Goal: Transaction & Acquisition: Book appointment/travel/reservation

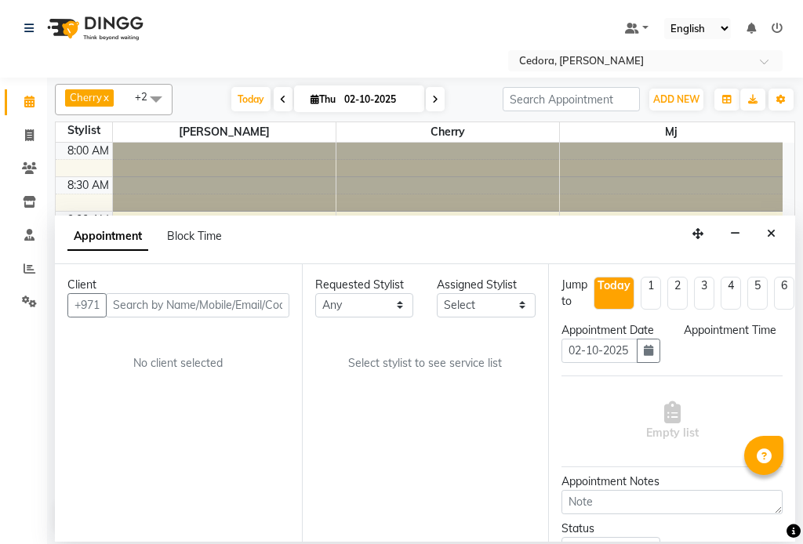
select select "tentative"
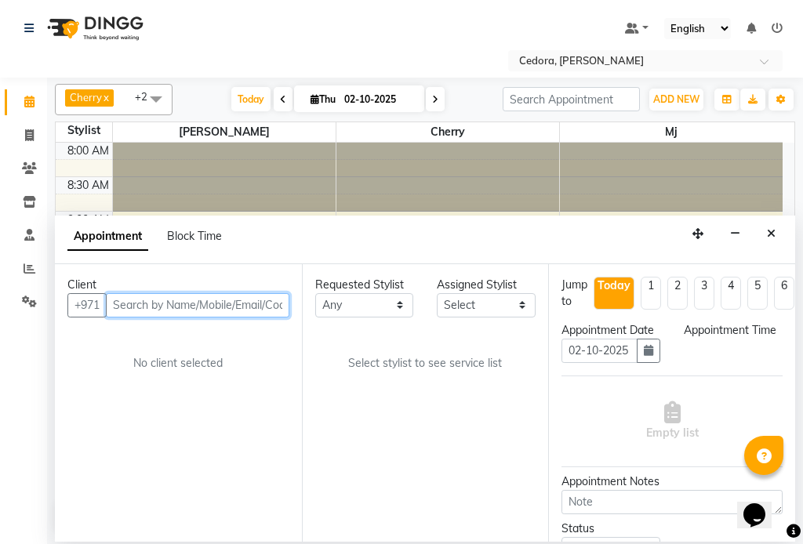
select select "540"
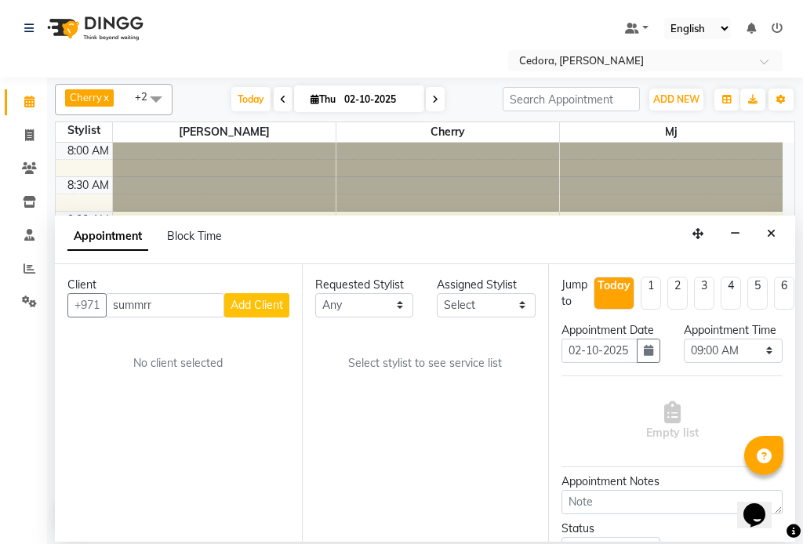
click at [123, 343] on div "Client +971 summrr Add Client No client selected" at bounding box center [178, 403] width 247 height 278
click at [179, 309] on input "summrr" at bounding box center [165, 305] width 118 height 24
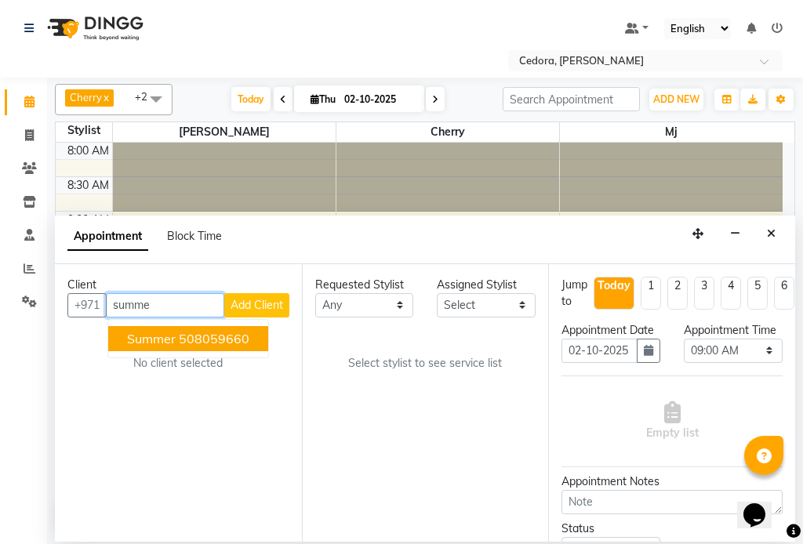
click at [126, 333] on button "Summer 508059660" at bounding box center [188, 338] width 160 height 25
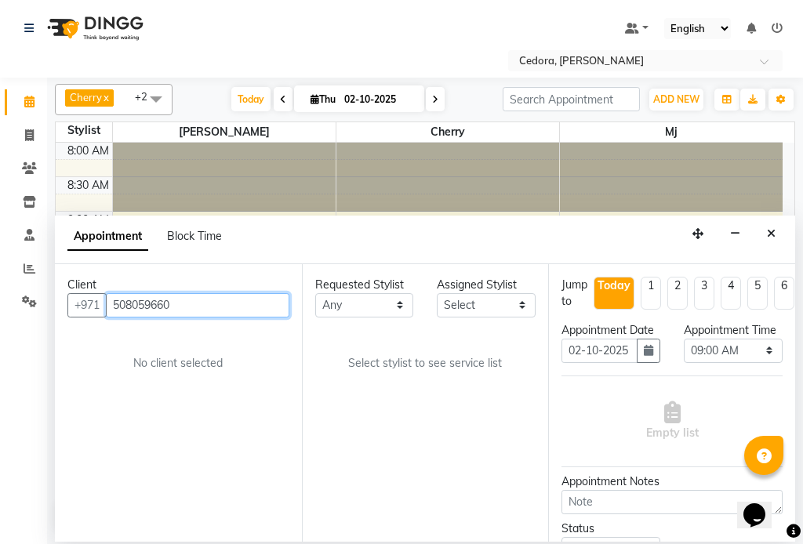
type input "508059660"
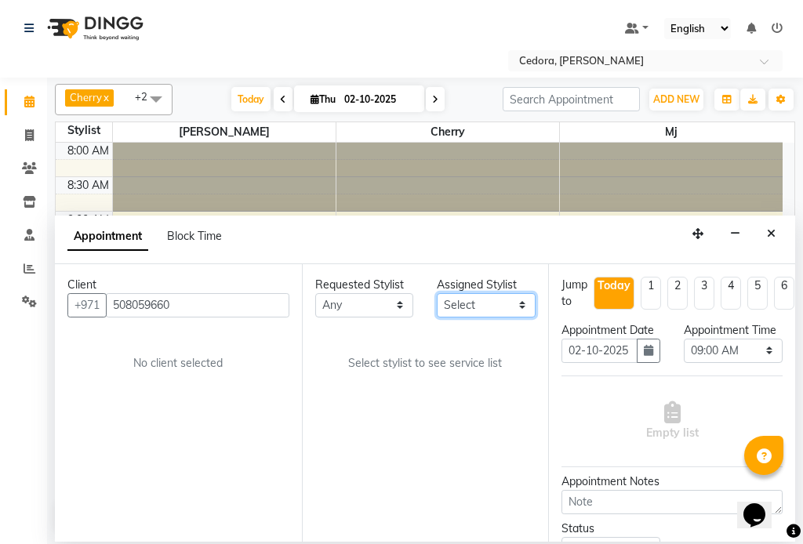
click at [514, 300] on select "Select [PERSON_NAME] [PERSON_NAME] [PERSON_NAME] [PERSON_NAME]" at bounding box center [486, 305] width 99 height 24
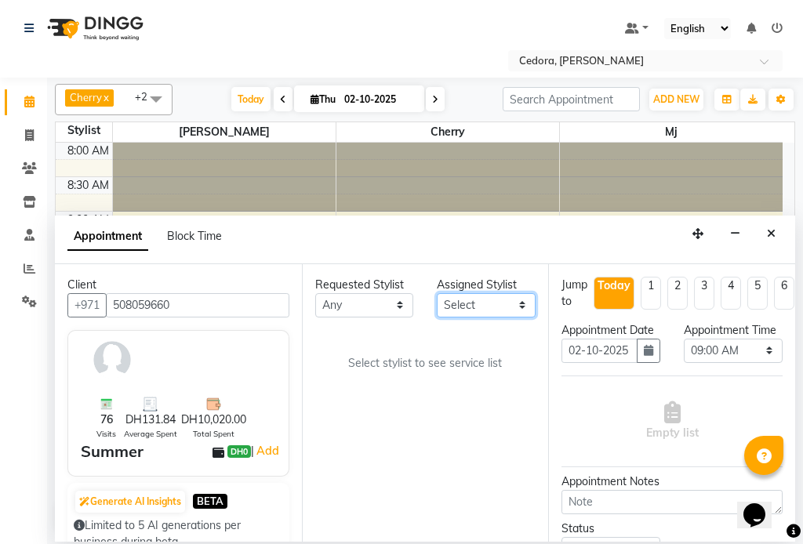
select select "34802"
click at [437, 293] on select "Select [PERSON_NAME] [PERSON_NAME] [PERSON_NAME] [PERSON_NAME]" at bounding box center [486, 305] width 99 height 24
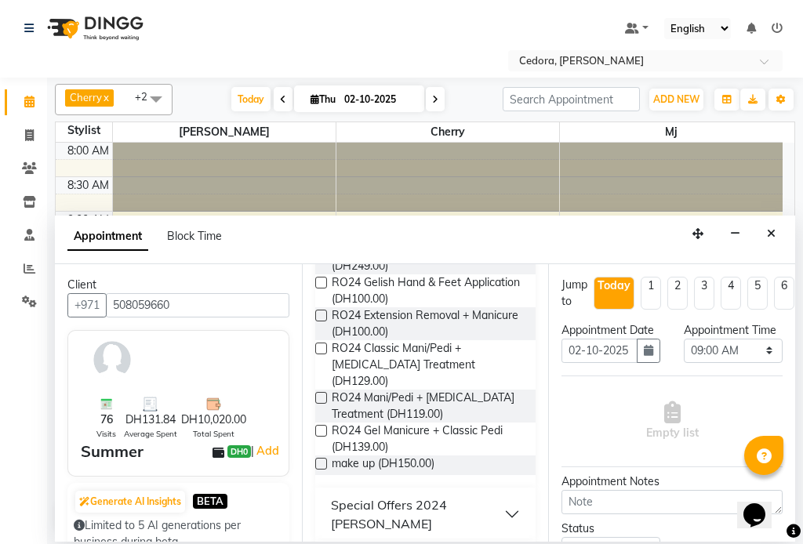
scroll to position [881, 0]
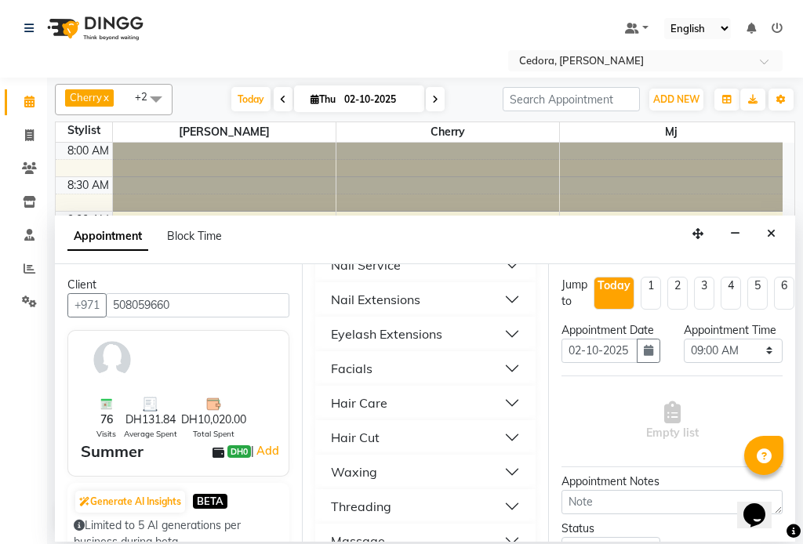
click at [340, 394] on div "Hair Care" at bounding box center [359, 403] width 56 height 19
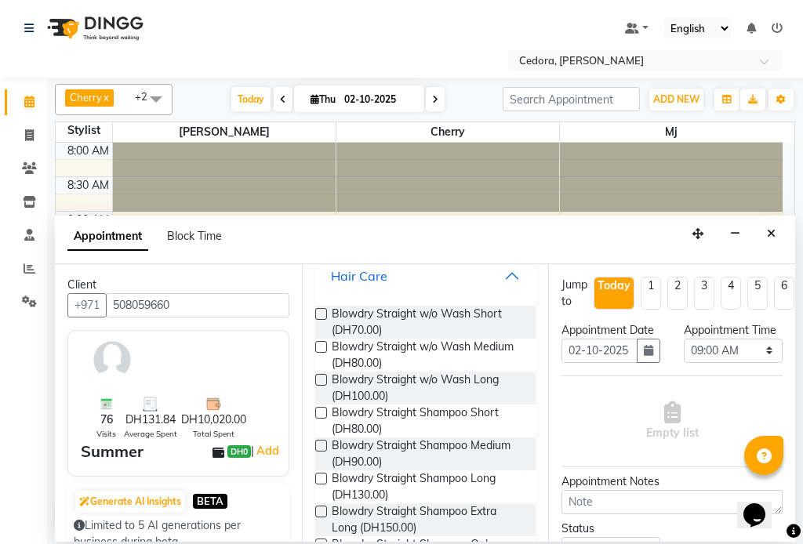
scroll to position [1007, 0]
click at [321, 474] on label at bounding box center [321, 480] width 12 height 12
click at [321, 476] on input "checkbox" at bounding box center [320, 481] width 10 height 10
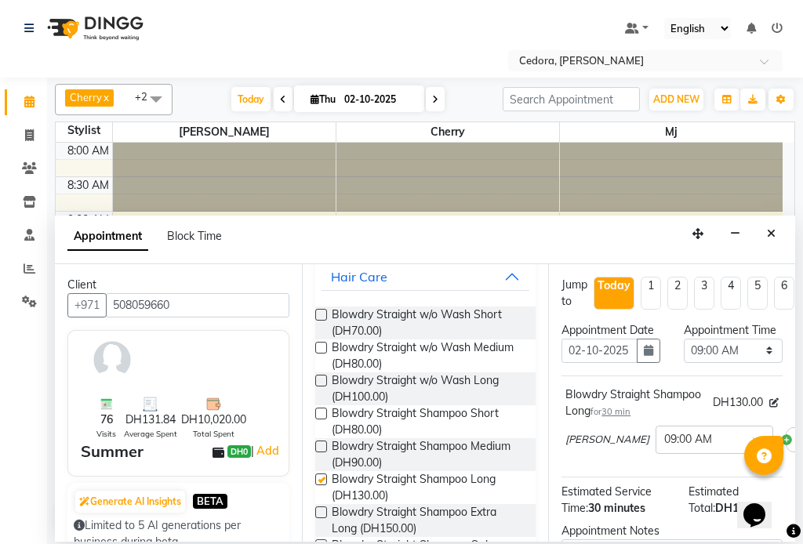
checkbox input "false"
click at [743, 363] on select "Select 09:00 AM 09:15 AM 09:30 AM 09:45 AM 10:00 AM 10:15 AM 10:30 AM 10:45 AM …" at bounding box center [733, 351] width 99 height 24
select select "825"
click at [684, 354] on select "Select 09:00 AM 09:15 AM 09:30 AM 09:45 AM 10:00 AM 10:15 AM 10:30 AM 10:45 AM …" at bounding box center [733, 351] width 99 height 24
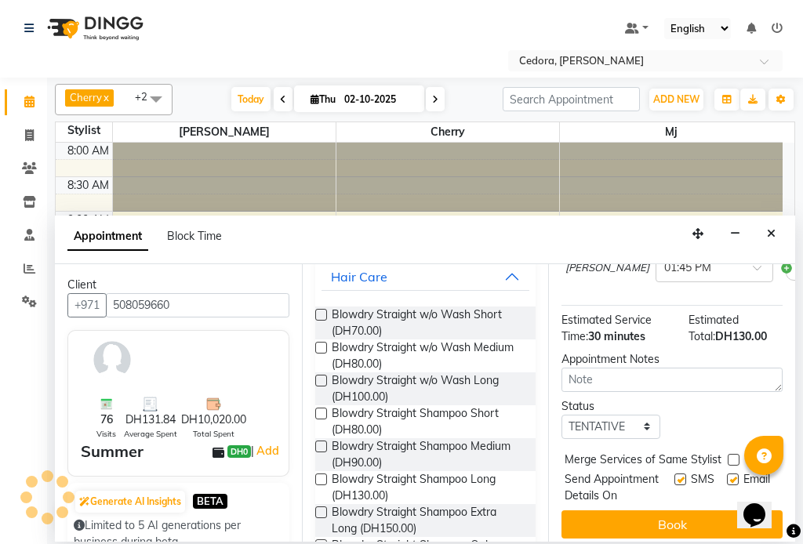
click at [733, 466] on label at bounding box center [734, 460] width 12 height 12
click at [733, 467] on input "checkbox" at bounding box center [733, 461] width 10 height 10
checkbox input "true"
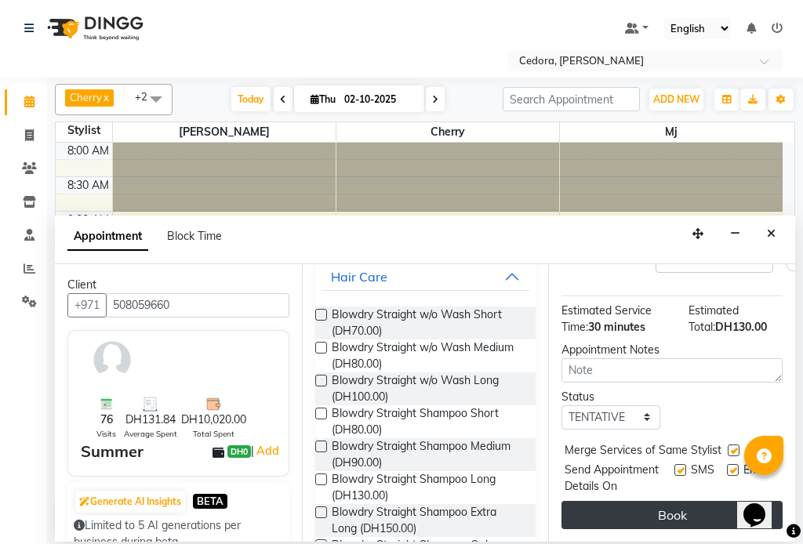
click at [694, 508] on button "Book" at bounding box center [672, 515] width 221 height 28
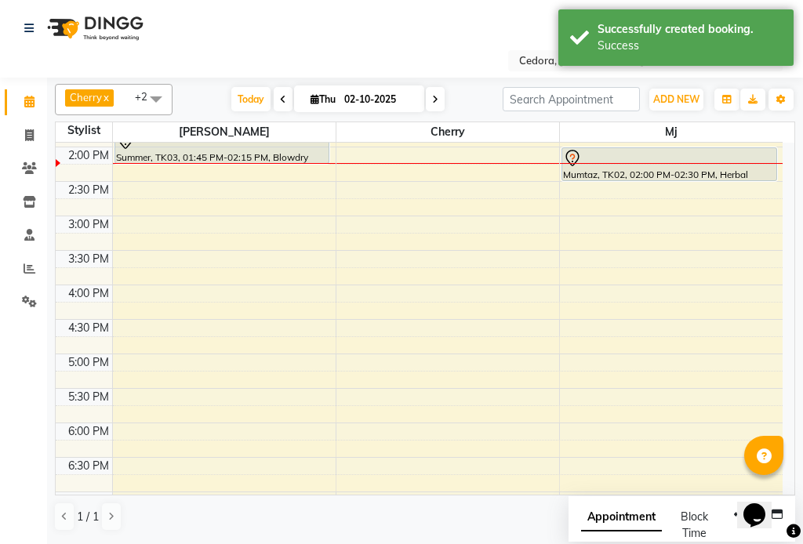
scroll to position [424, 0]
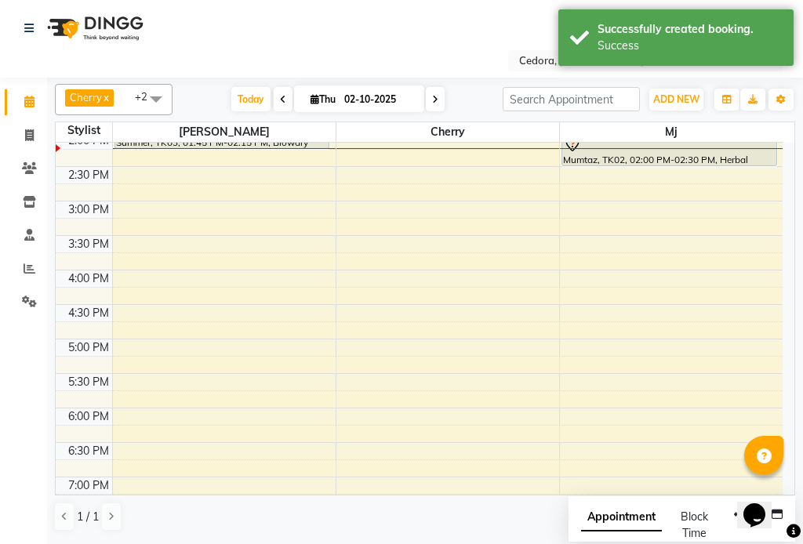
click at [585, 159] on div "Mumtaz, TK02, 02:00 PM-02:30 PM, Herbal" at bounding box center [669, 149] width 214 height 32
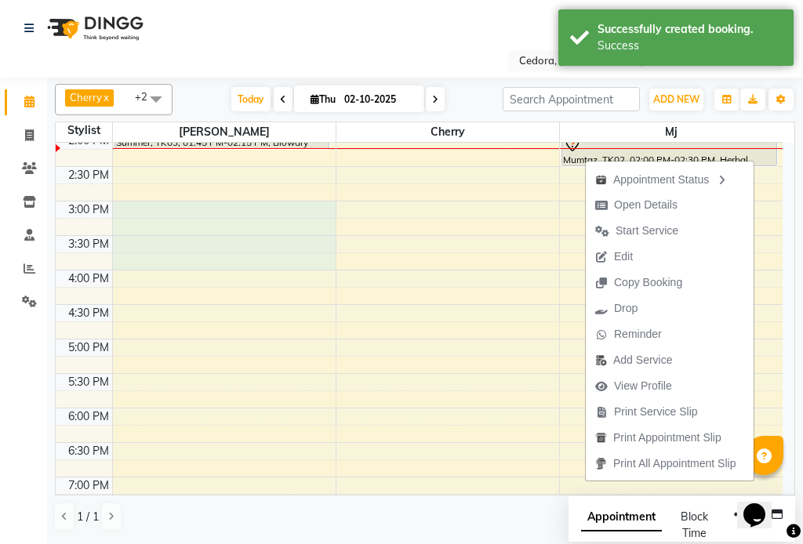
select select "34802"
select select "900"
select select "tentative"
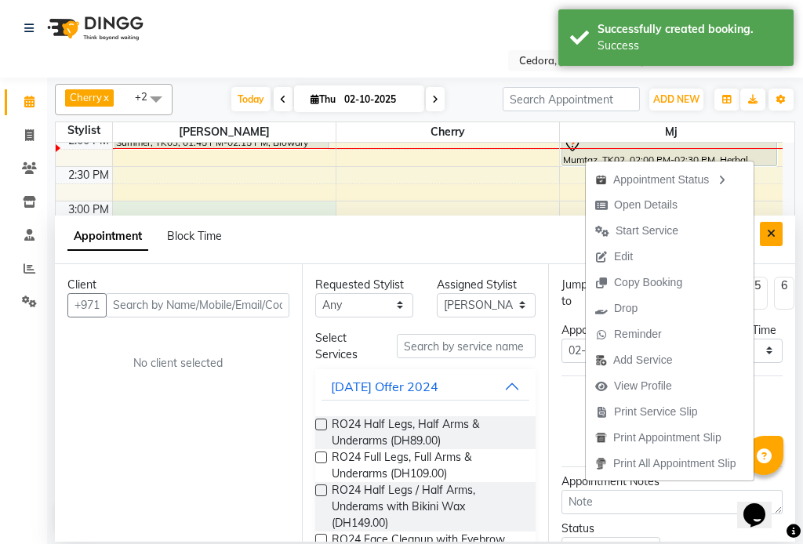
click at [772, 238] on icon "Close" at bounding box center [771, 233] width 9 height 11
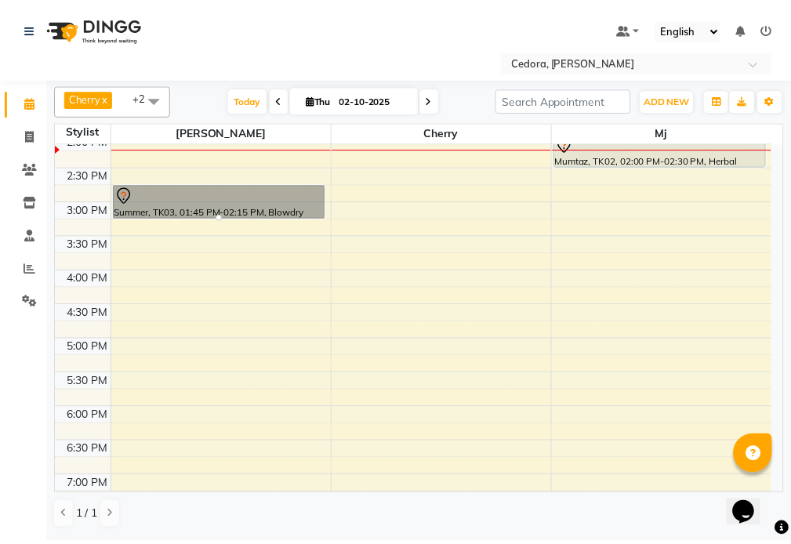
scroll to position [416, 0]
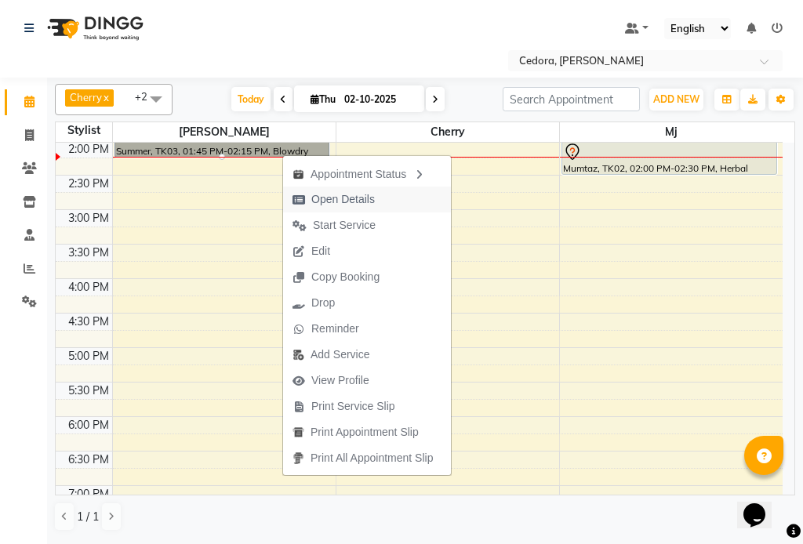
click at [325, 205] on span "Open Details" at bounding box center [343, 199] width 64 height 16
select select "7"
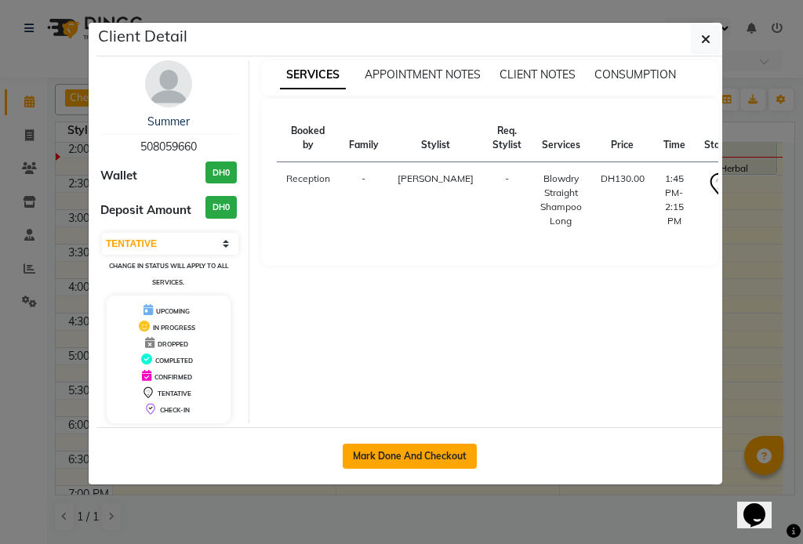
click at [385, 459] on button "Mark Done And Checkout" at bounding box center [410, 456] width 134 height 25
select select "service"
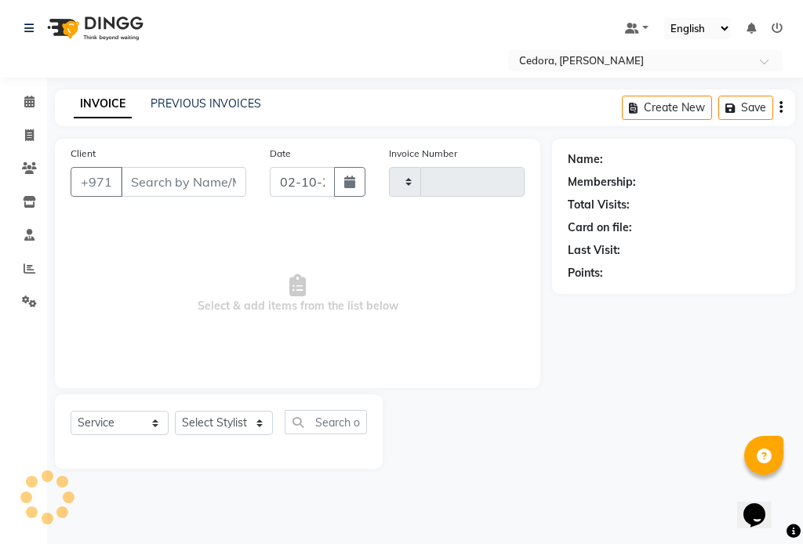
type input "0794"
select select "5144"
type input "508059660"
select select "34802"
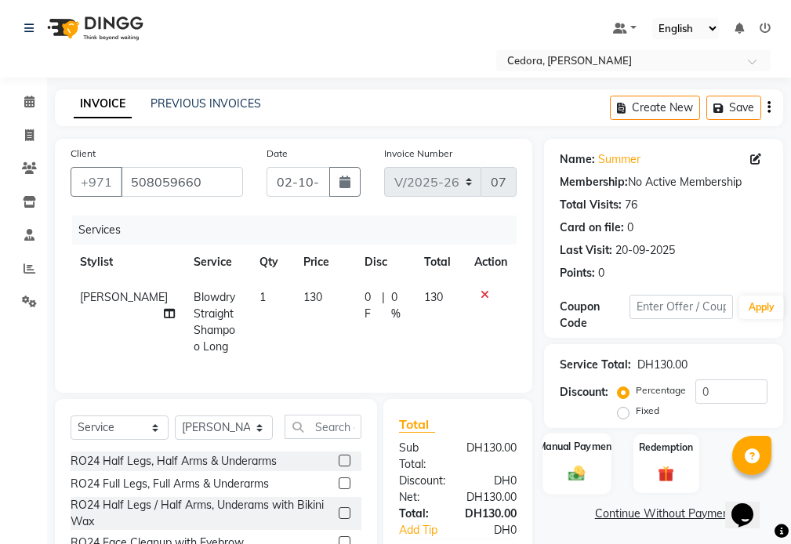
click at [581, 445] on label "Manual Payment" at bounding box center [577, 446] width 78 height 15
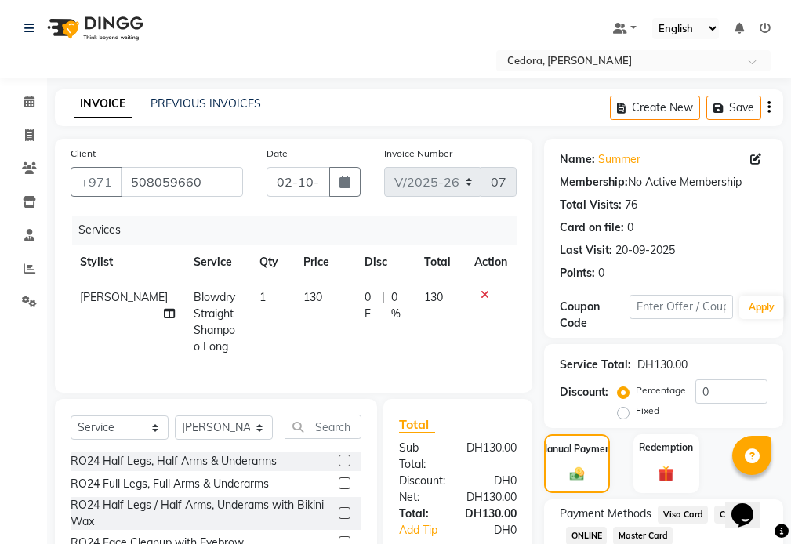
click at [689, 516] on span "Visa Card" at bounding box center [683, 515] width 50 height 18
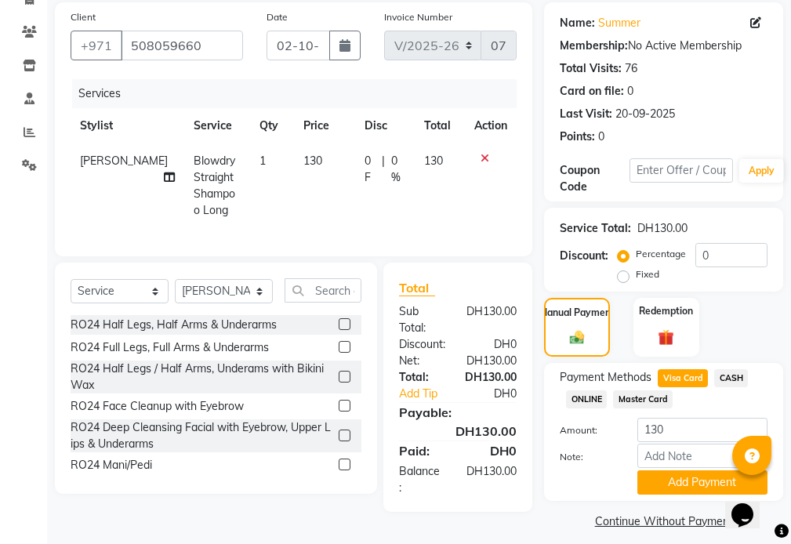
scroll to position [149, 0]
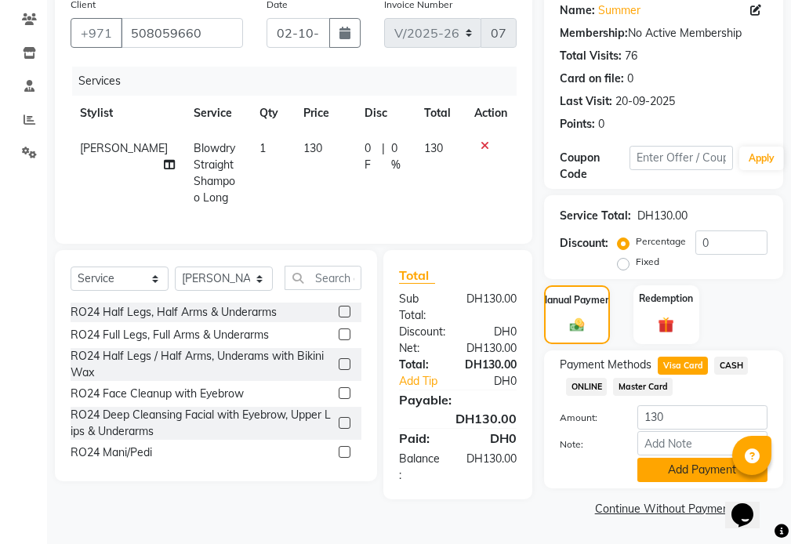
click at [718, 471] on button "Add Payment" at bounding box center [703, 470] width 130 height 24
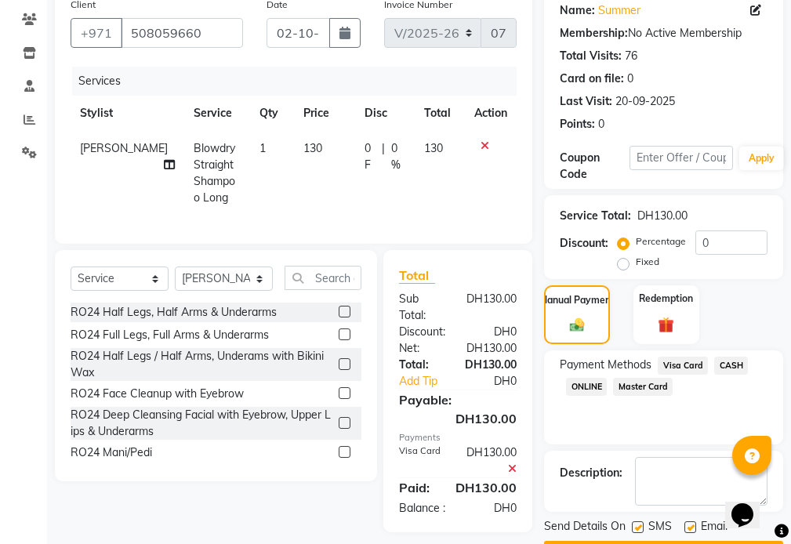
scroll to position [194, 0]
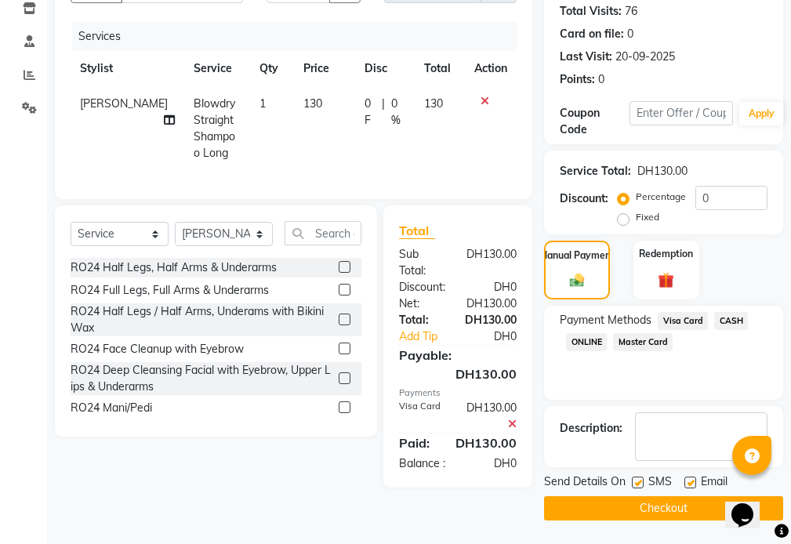
click at [673, 511] on button "Checkout" at bounding box center [663, 508] width 239 height 24
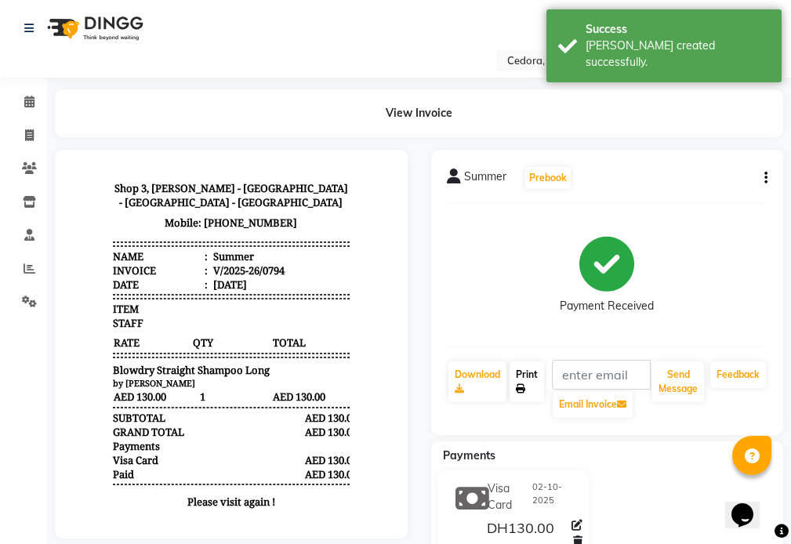
click at [521, 388] on icon at bounding box center [520, 388] width 9 height 9
